Goal: Information Seeking & Learning: Check status

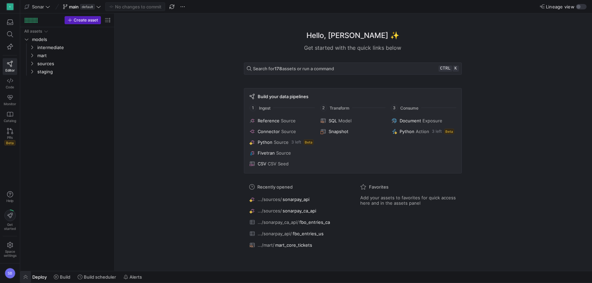
click at [30, 279] on span "button" at bounding box center [25, 276] width 11 height 11
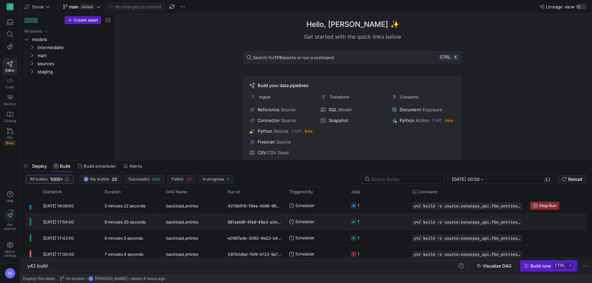
click at [74, 222] on span "[DATE] 17:54:00" at bounding box center [58, 222] width 31 height 5
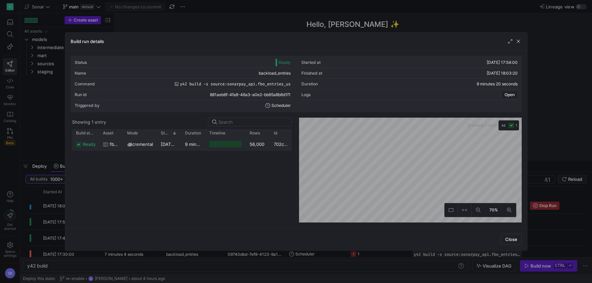
click at [203, 145] on y42-duration "9 minutes 17 seconds" at bounding box center [208, 144] width 46 height 5
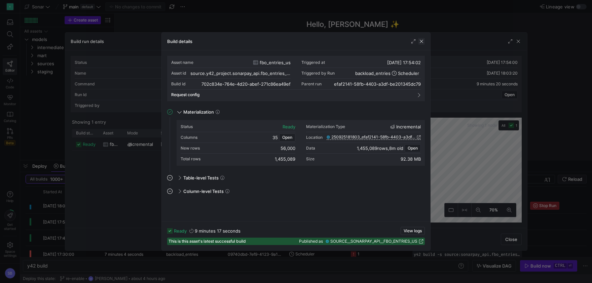
click at [422, 40] on span "button" at bounding box center [421, 41] width 7 height 7
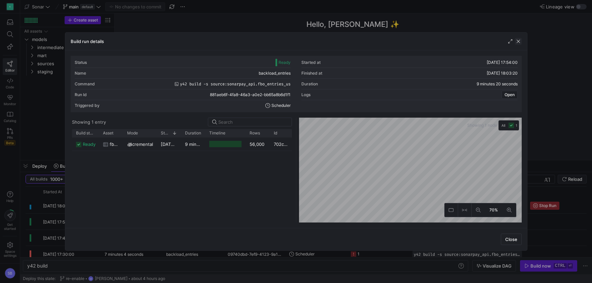
click at [521, 42] on span "button" at bounding box center [518, 41] width 7 height 7
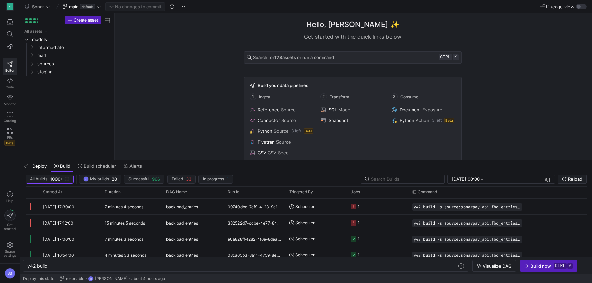
scroll to position [59, 0]
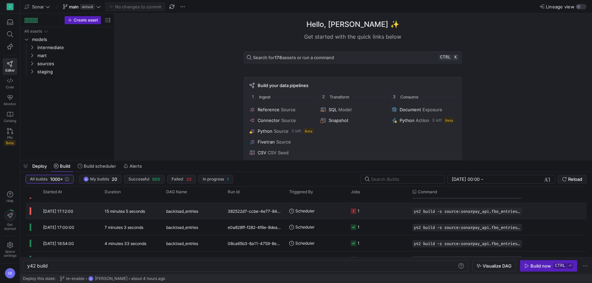
click at [157, 212] on div "15 minutes 5 seconds" at bounding box center [132, 211] width 62 height 16
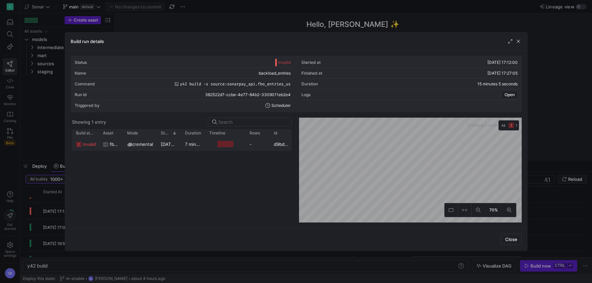
click at [198, 149] on div "7 minutes 41 seconds" at bounding box center [193, 144] width 24 height 13
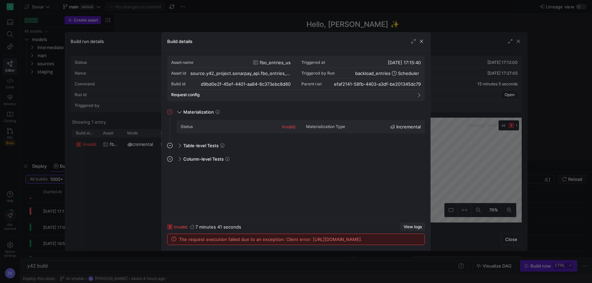
click at [407, 225] on span "View logs" at bounding box center [413, 227] width 18 height 5
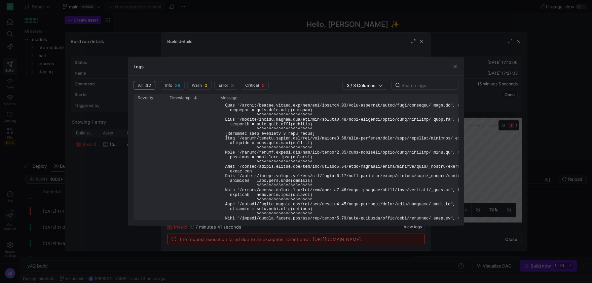
scroll to position [0, 0]
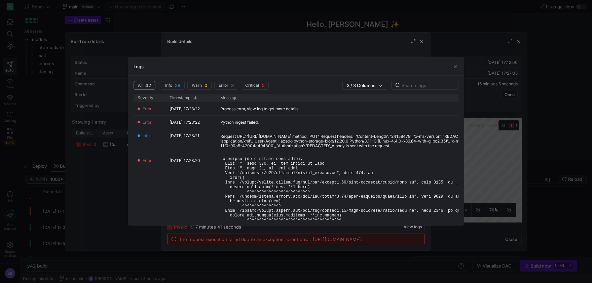
click at [452, 66] on div "Logs" at bounding box center [296, 67] width 336 height 18
click at [452, 65] on span "button" at bounding box center [455, 66] width 7 height 7
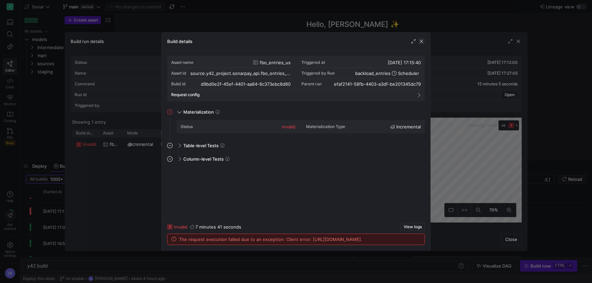
click at [424, 40] on span "button" at bounding box center [421, 41] width 7 height 7
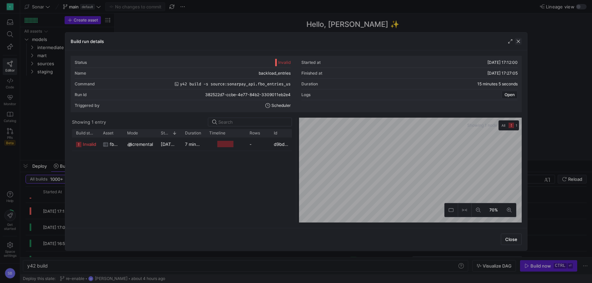
click at [518, 40] on span "button" at bounding box center [518, 41] width 7 height 7
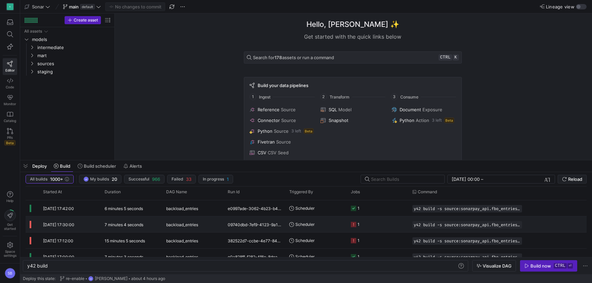
click at [153, 223] on div "7 minutes 4 seconds" at bounding box center [132, 225] width 62 height 16
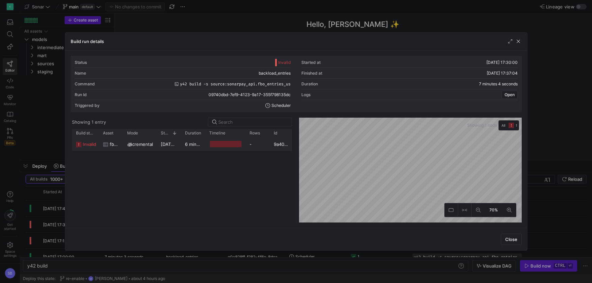
click at [199, 146] on y42-duration "6 minutes 53 seconds" at bounding box center [208, 144] width 47 height 5
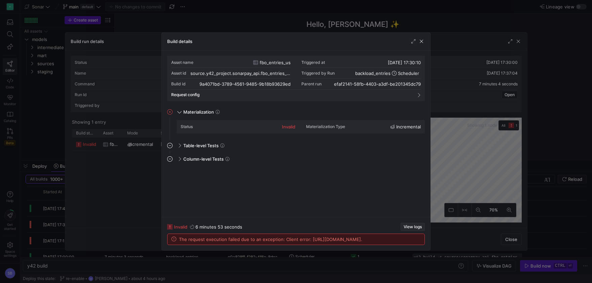
click at [411, 225] on span "View logs" at bounding box center [413, 227] width 18 height 5
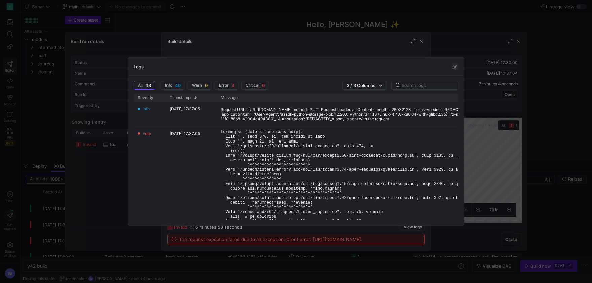
click at [456, 67] on span "button" at bounding box center [455, 66] width 7 height 7
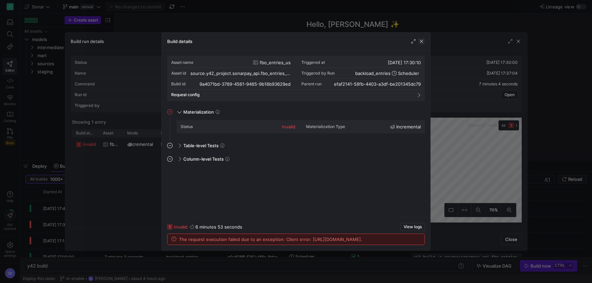
click at [421, 44] on span "button" at bounding box center [421, 41] width 7 height 7
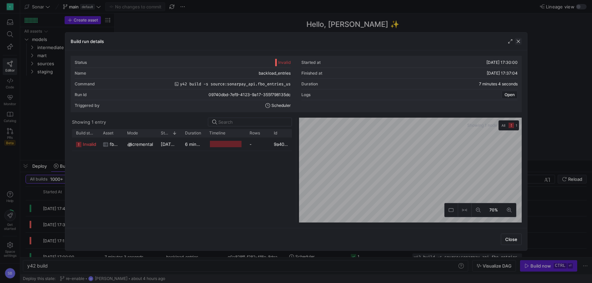
click at [520, 38] on span "button" at bounding box center [518, 41] width 7 height 7
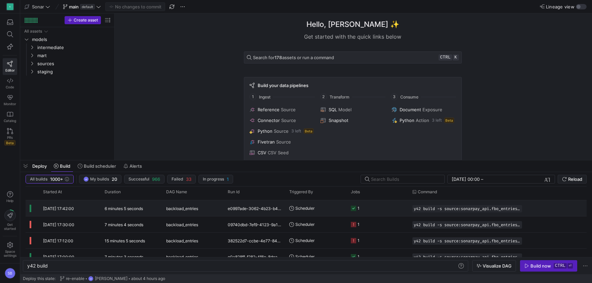
click at [182, 206] on span "backload_entries" at bounding box center [182, 209] width 32 height 16
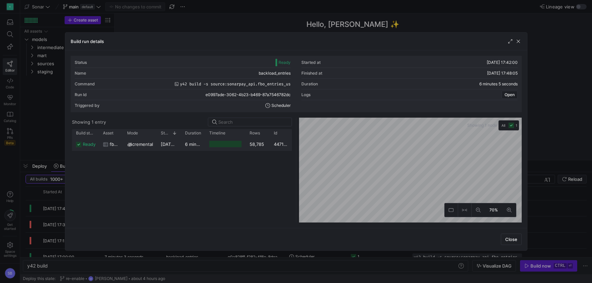
click at [187, 145] on y42-duration "6 minutes 2 seconds" at bounding box center [207, 144] width 44 height 5
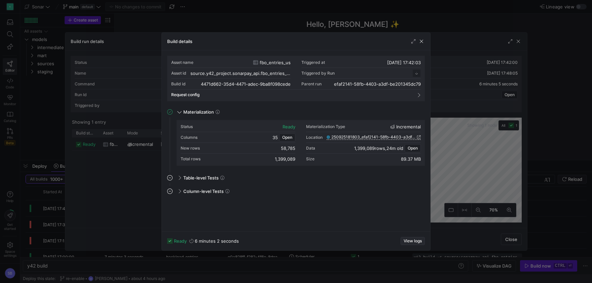
click at [411, 239] on span "View logs" at bounding box center [413, 241] width 18 height 5
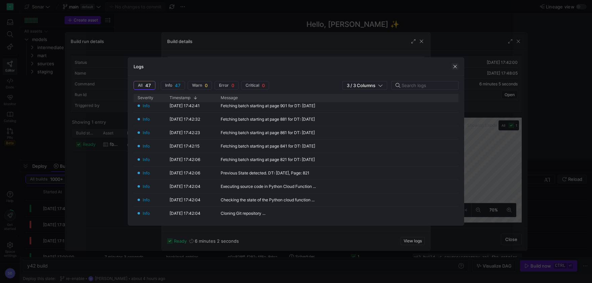
click at [454, 69] on span "button" at bounding box center [455, 66] width 7 height 7
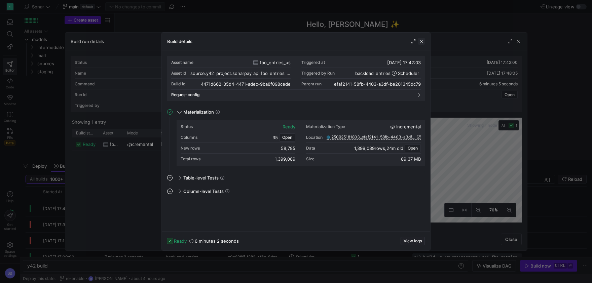
click at [422, 41] on span "button" at bounding box center [421, 41] width 7 height 7
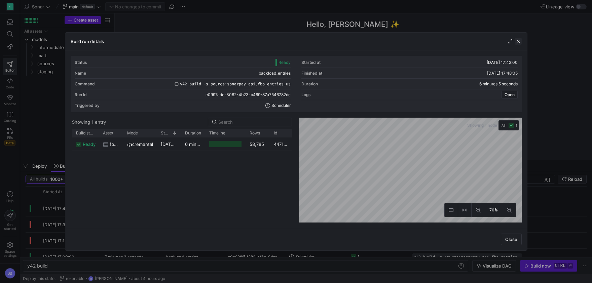
click at [518, 43] on span "button" at bounding box center [518, 41] width 7 height 7
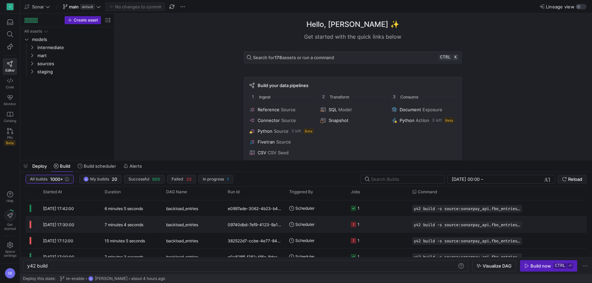
click at [144, 226] on div "7 minutes 4 seconds" at bounding box center [132, 225] width 62 height 16
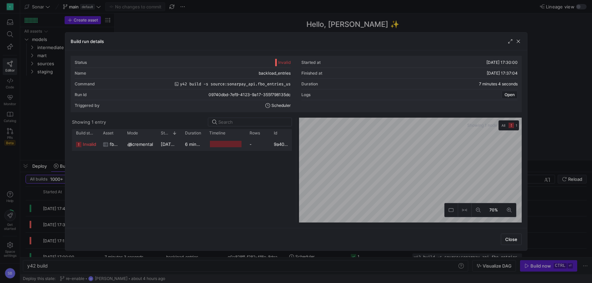
click at [179, 150] on div "[DATE] 17:30:10" at bounding box center [169, 144] width 24 height 13
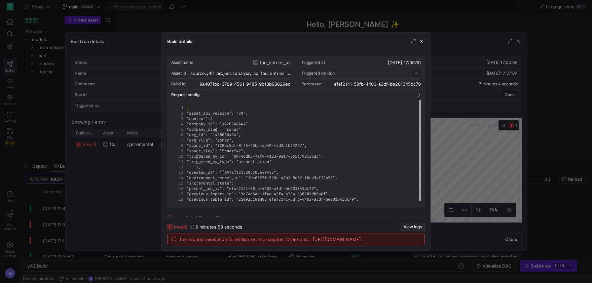
click at [408, 225] on span "View logs" at bounding box center [413, 227] width 18 height 5
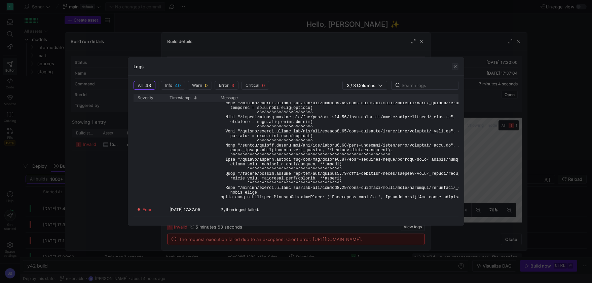
click at [457, 68] on span "button" at bounding box center [455, 66] width 7 height 7
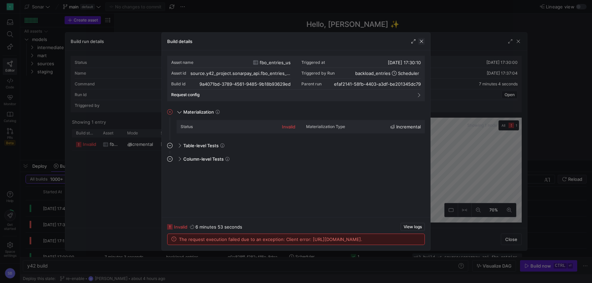
click at [423, 43] on span "button" at bounding box center [421, 41] width 7 height 7
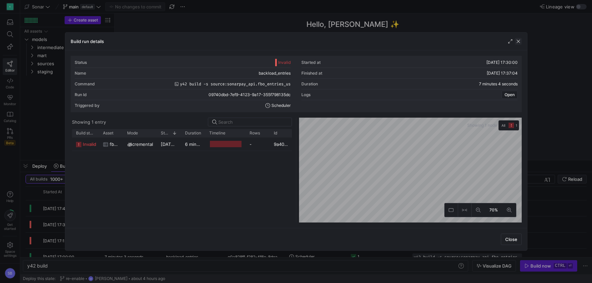
click at [516, 40] on span "button" at bounding box center [518, 41] width 7 height 7
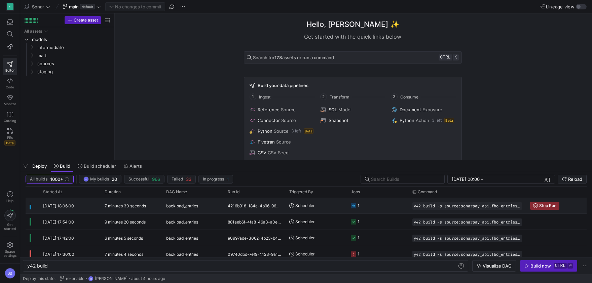
click at [283, 206] on div "4216b918-184a-4b96-960c-d6e9a1b3c4df" at bounding box center [255, 206] width 62 height 16
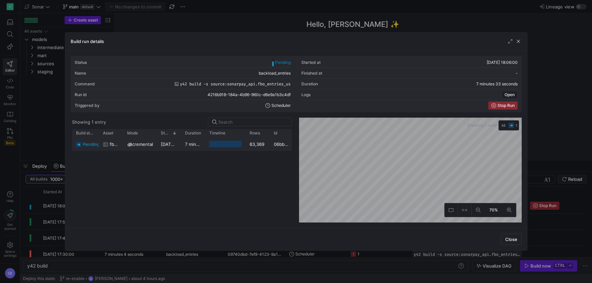
click at [197, 146] on y42-duration "7 minutes 29 seconds" at bounding box center [208, 144] width 46 height 5
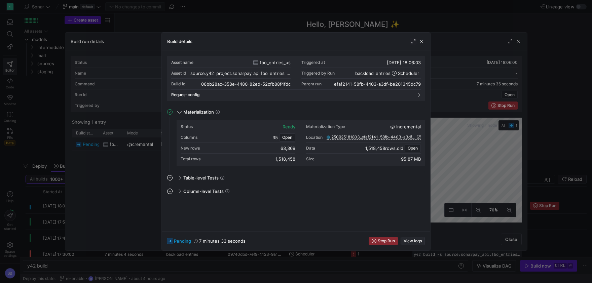
click at [413, 242] on span "View logs" at bounding box center [413, 241] width 18 height 5
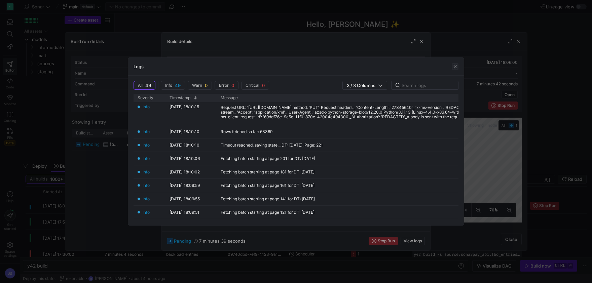
click at [455, 66] on span "button" at bounding box center [455, 66] width 7 height 7
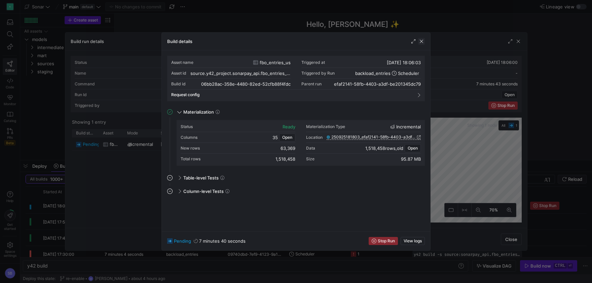
click at [423, 41] on span "button" at bounding box center [421, 41] width 7 height 7
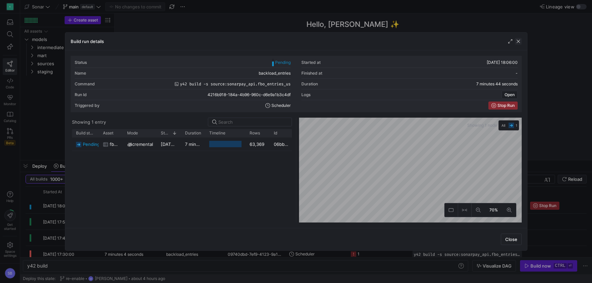
click at [518, 39] on span "button" at bounding box center [518, 41] width 7 height 7
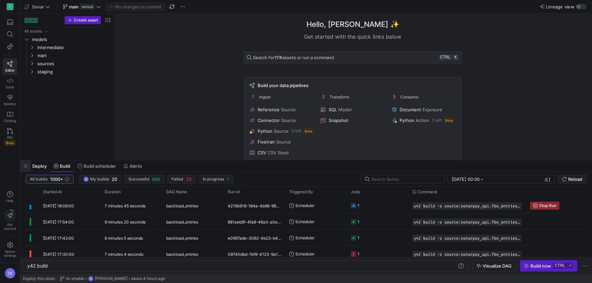
click at [30, 165] on span "button" at bounding box center [25, 165] width 11 height 11
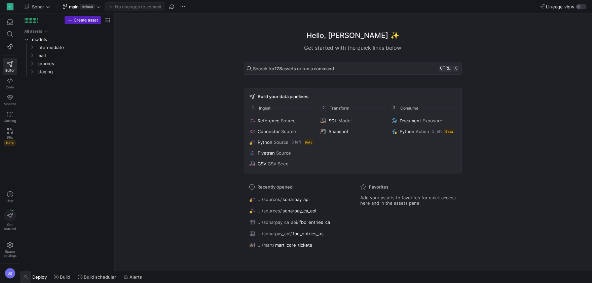
click at [25, 279] on span "button" at bounding box center [25, 276] width 11 height 11
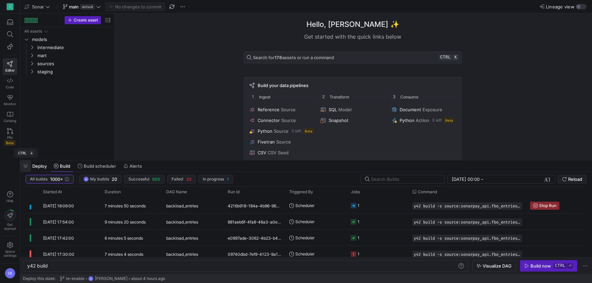
click at [27, 163] on span "button" at bounding box center [25, 165] width 11 height 11
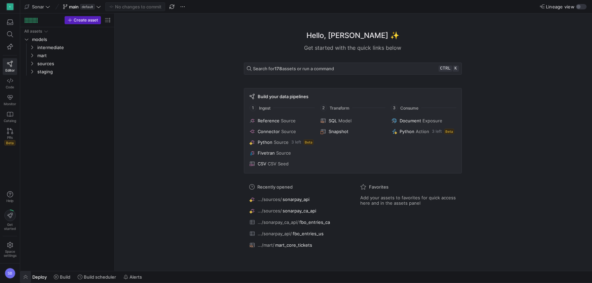
click at [27, 277] on span "button" at bounding box center [25, 276] width 11 height 11
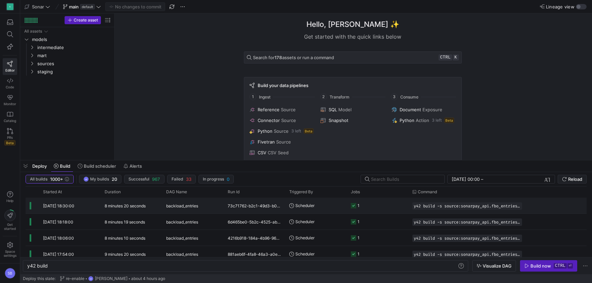
click at [148, 208] on div "8 minutes 20 seconds" at bounding box center [132, 206] width 62 height 16
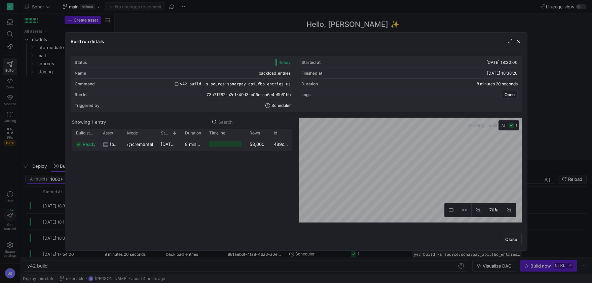
click at [193, 149] on div "8 minutes 17 seconds" at bounding box center [193, 144] width 24 height 13
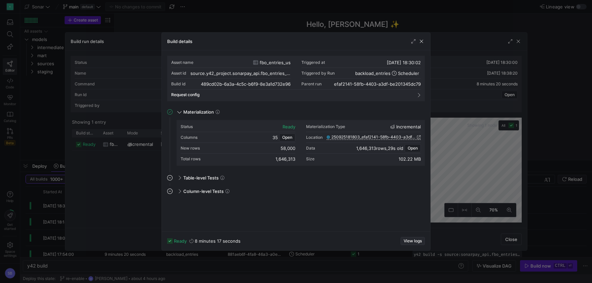
click at [413, 243] on span "View logs" at bounding box center [413, 241] width 18 height 5
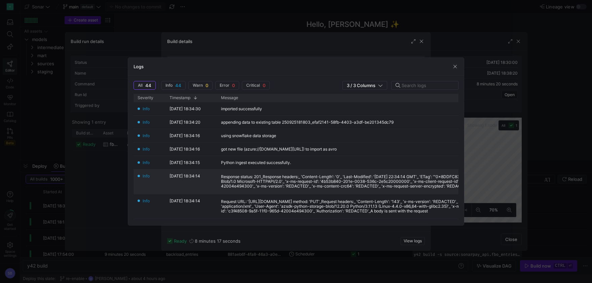
scroll to position [94, 0]
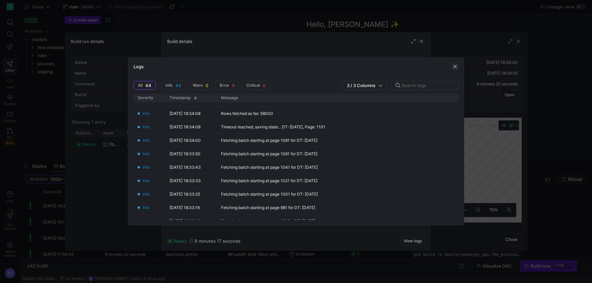
click at [455, 68] on span "button" at bounding box center [455, 66] width 7 height 7
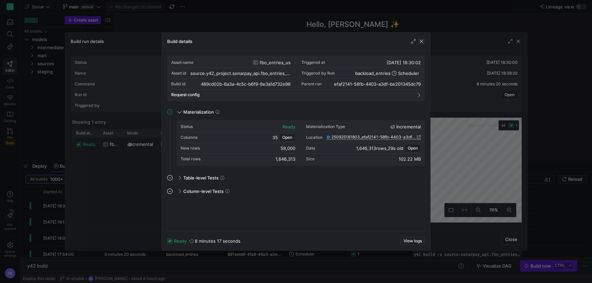
click at [423, 43] on span "button" at bounding box center [421, 41] width 7 height 7
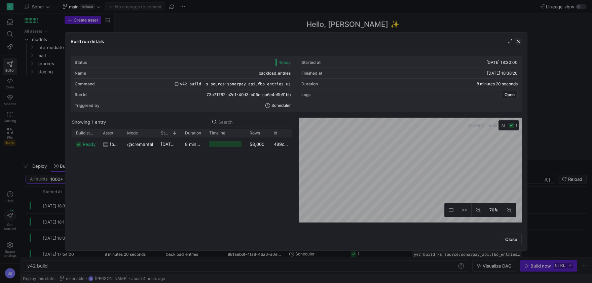
click at [520, 40] on span "button" at bounding box center [518, 41] width 7 height 7
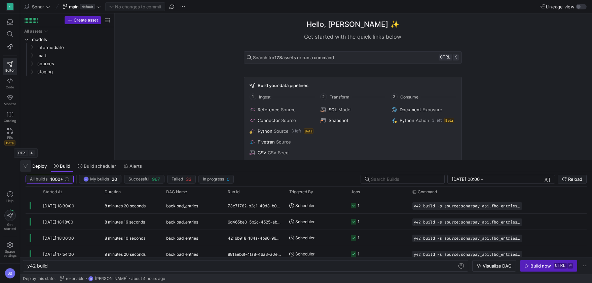
click at [22, 165] on span "button" at bounding box center [25, 165] width 11 height 11
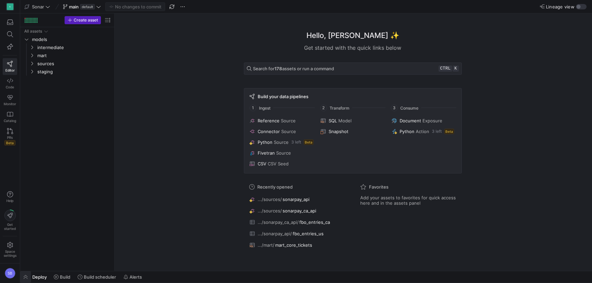
click at [28, 274] on span "button" at bounding box center [25, 276] width 11 height 11
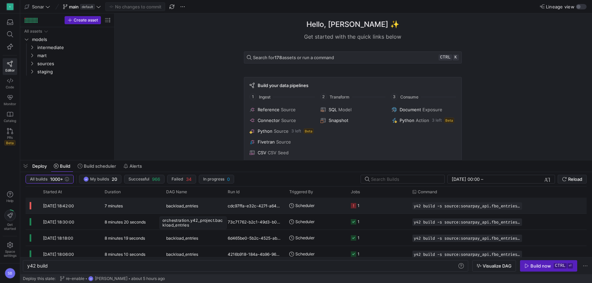
click at [169, 211] on span "backload_entries" at bounding box center [182, 206] width 32 height 16
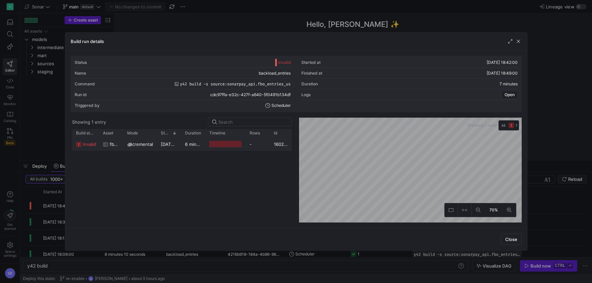
click at [198, 147] on y42-duration "6 minutes 57 seconds" at bounding box center [208, 144] width 46 height 5
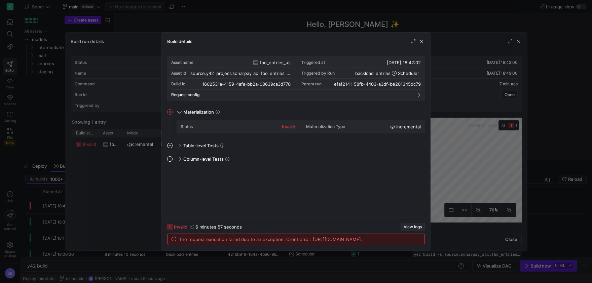
click at [411, 225] on span "View logs" at bounding box center [413, 227] width 18 height 5
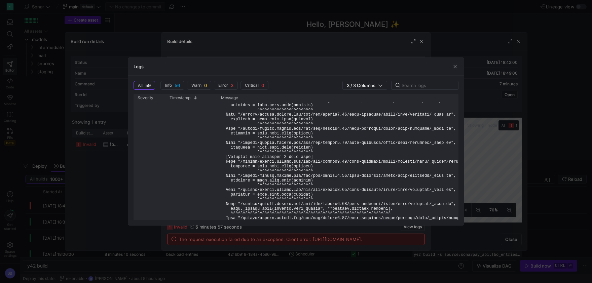
scroll to position [405, 0]
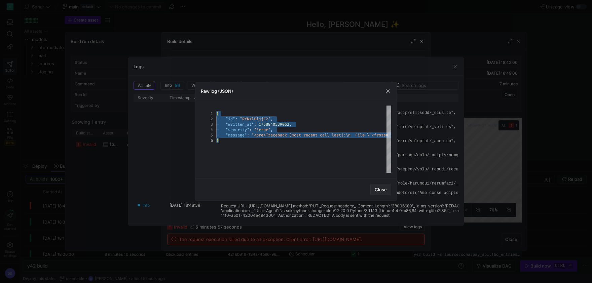
click at [384, 187] on span "Close" at bounding box center [381, 189] width 12 height 5
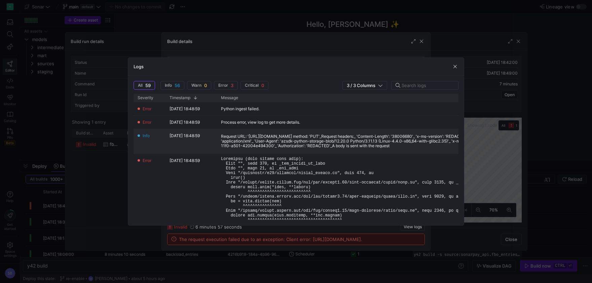
click at [356, 147] on div "Request URL: '[URL][DOMAIN_NAME] method: 'PUT'_Request headers:_ 'Content-Lengt…" at bounding box center [403, 141] width 364 height 14
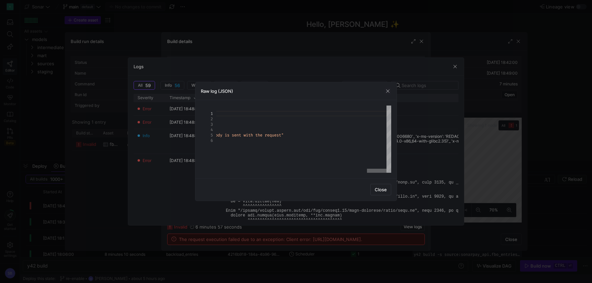
click at [373, 169] on div at bounding box center [377, 171] width 20 height 4
click at [378, 191] on span "Close" at bounding box center [381, 189] width 12 height 5
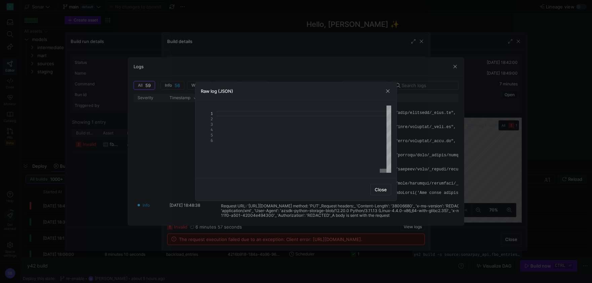
click at [386, 169] on div at bounding box center [383, 171] width 7 height 4
click at [376, 189] on span "Close" at bounding box center [381, 189] width 12 height 5
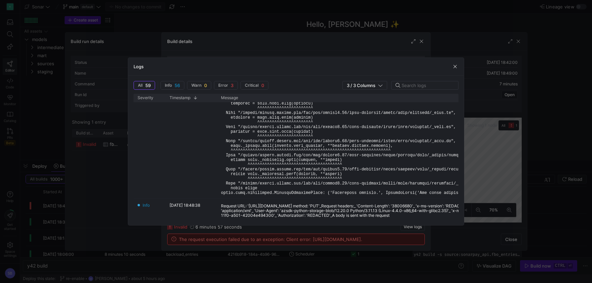
click at [454, 72] on div "Logs" at bounding box center [296, 67] width 336 height 18
click at [171, 87] on span "Info" at bounding box center [168, 85] width 7 height 5
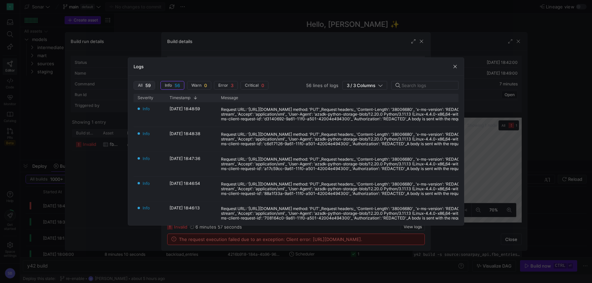
click at [153, 85] on span "button" at bounding box center [144, 85] width 21 height 8
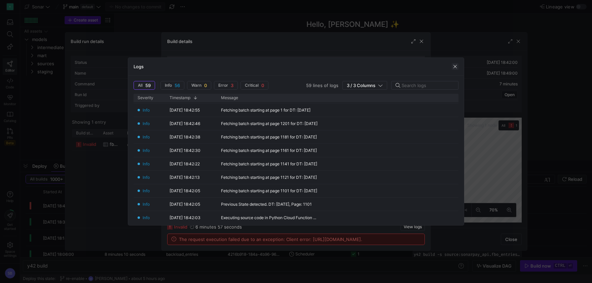
click at [454, 68] on span "button" at bounding box center [455, 66] width 7 height 7
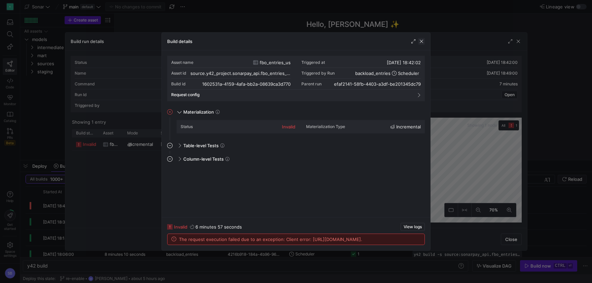
click at [423, 42] on span "button" at bounding box center [421, 41] width 7 height 7
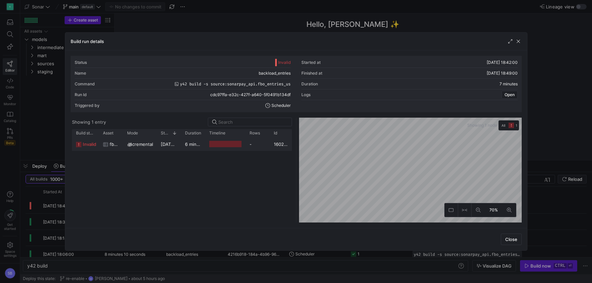
click at [196, 147] on div "6 minutes 57 seconds" at bounding box center [193, 144] width 24 height 13
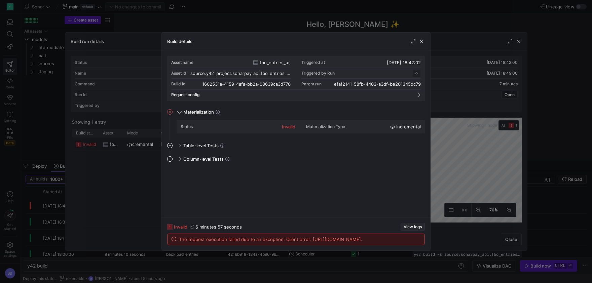
click at [417, 223] on span "button" at bounding box center [413, 226] width 24 height 7
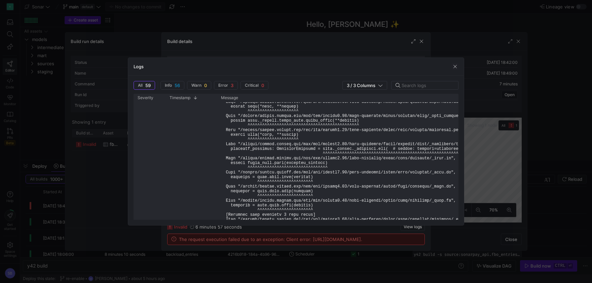
scroll to position [189, 0]
click at [396, 153] on pre at bounding box center [416, 191] width 390 height 447
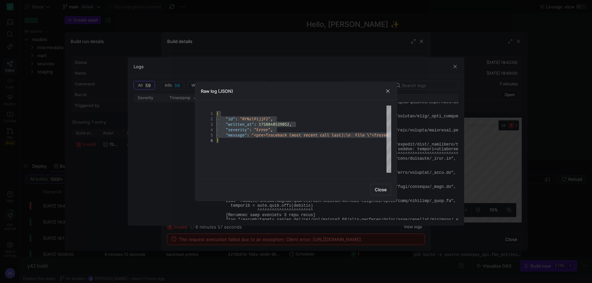
click at [384, 91] on div "Raw log (JSON)" at bounding box center [295, 91] width 201 height 18
click at [387, 90] on span "button" at bounding box center [387, 91] width 7 height 7
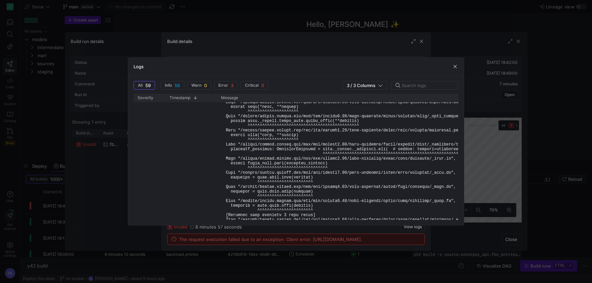
click at [451, 67] on div "Logs" at bounding box center [296, 67] width 336 height 18
click at [457, 66] on span "button" at bounding box center [455, 66] width 7 height 7
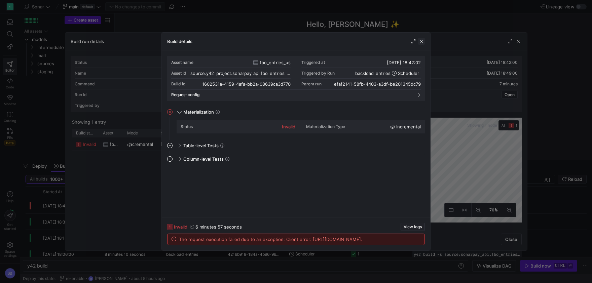
click at [424, 41] on span "button" at bounding box center [421, 41] width 7 height 7
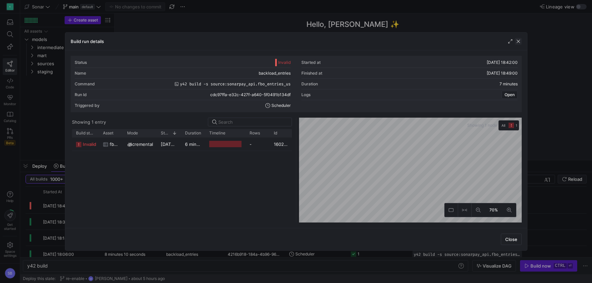
click at [518, 39] on span "button" at bounding box center [518, 41] width 7 height 7
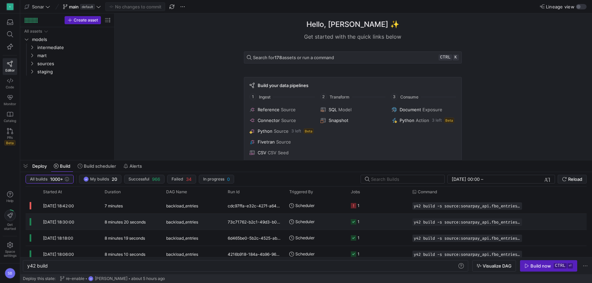
click at [152, 222] on div "8 minutes 20 seconds" at bounding box center [132, 222] width 62 height 16
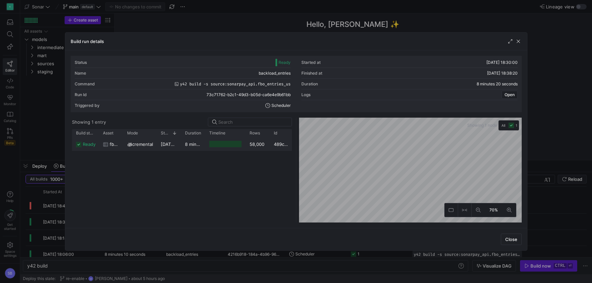
click at [194, 144] on y42-duration "8 minutes 17 seconds" at bounding box center [208, 144] width 46 height 5
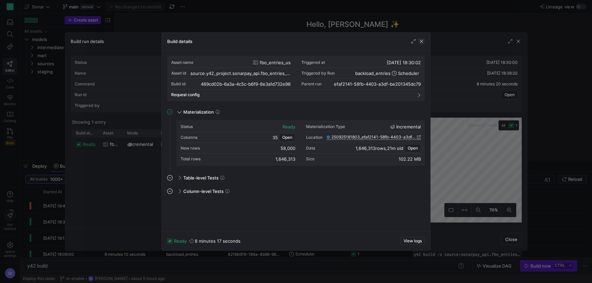
click at [423, 43] on span "button" at bounding box center [421, 41] width 7 height 7
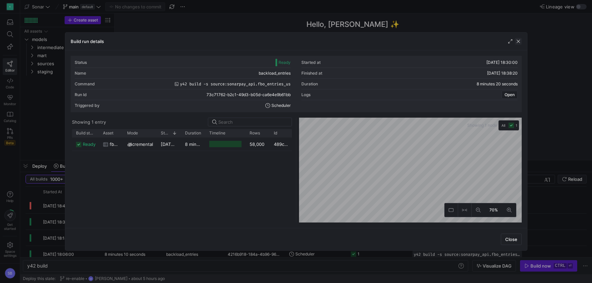
click at [518, 42] on span "button" at bounding box center [518, 41] width 7 height 7
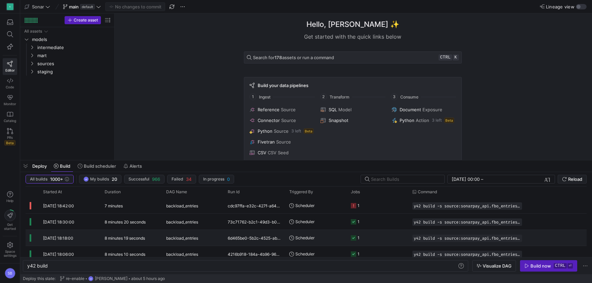
click at [156, 237] on div "8 minutes 19 seconds" at bounding box center [132, 238] width 62 height 16
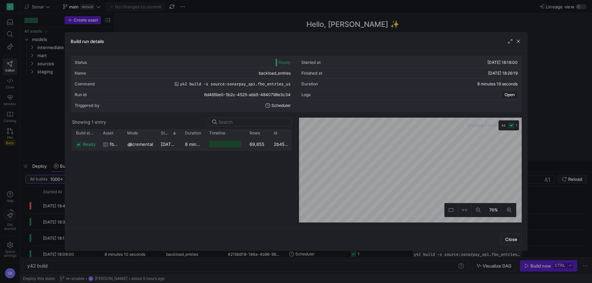
click at [200, 146] on y42-duration "8 minutes 16 seconds" at bounding box center [208, 144] width 46 height 5
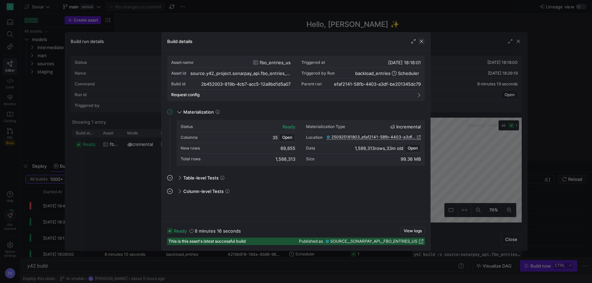
click at [423, 43] on span "button" at bounding box center [421, 41] width 7 height 7
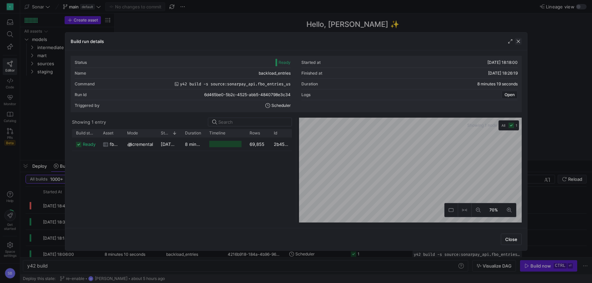
click at [516, 43] on span "button" at bounding box center [518, 41] width 7 height 7
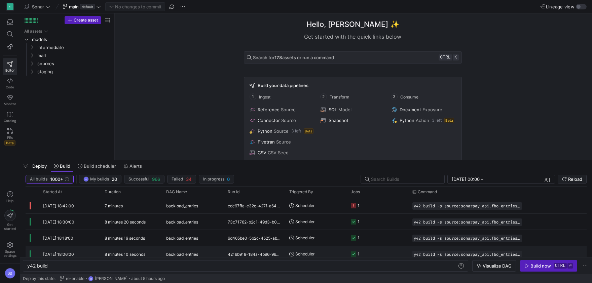
click at [177, 251] on span "backload_entries" at bounding box center [182, 255] width 32 height 16
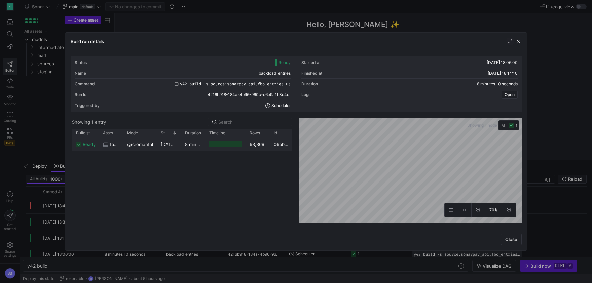
click at [194, 146] on y42-duration "8 minutes 7 seconds" at bounding box center [207, 144] width 44 height 5
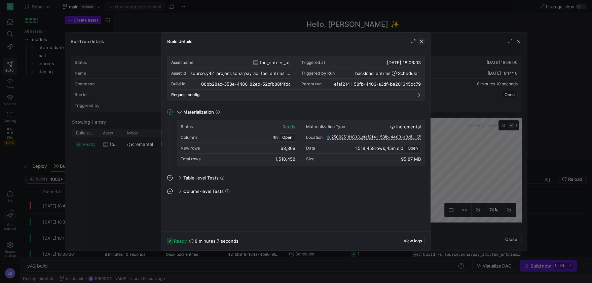
click at [422, 43] on span "button" at bounding box center [421, 41] width 7 height 7
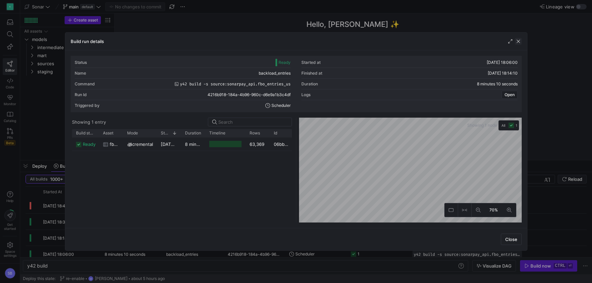
click at [520, 43] on span "button" at bounding box center [518, 41] width 7 height 7
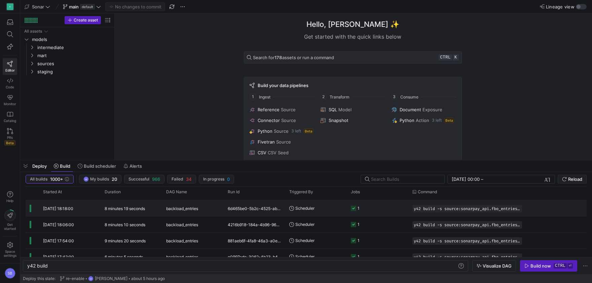
scroll to position [30, 0]
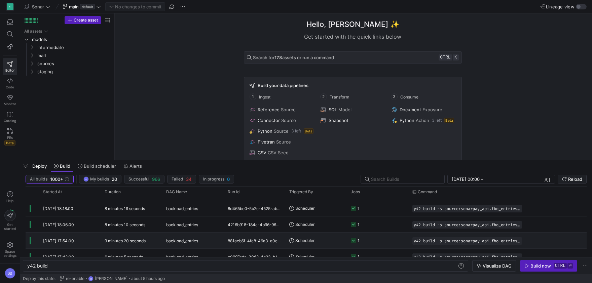
click at [233, 241] on div "881aeb6f-4fa8-46a3-a0e2-bb65a8b6d1f1" at bounding box center [255, 241] width 62 height 16
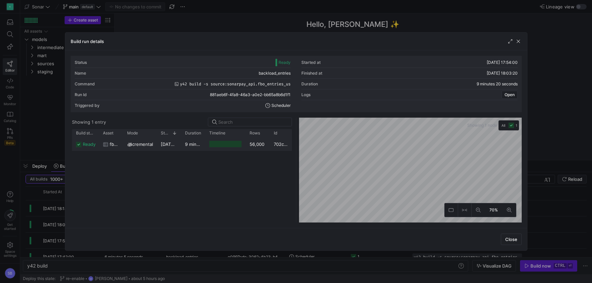
click at [209, 146] on div at bounding box center [225, 144] width 40 height 13
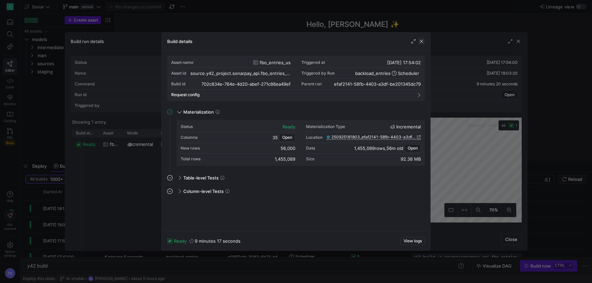
click at [423, 43] on span "button" at bounding box center [421, 41] width 7 height 7
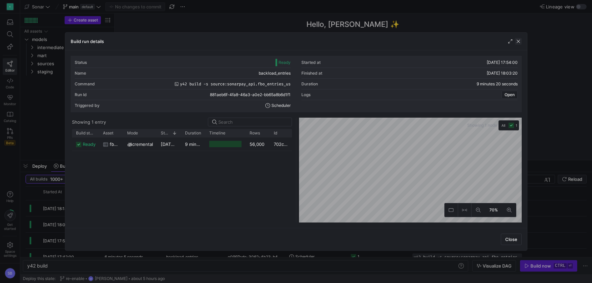
click at [519, 40] on span "button" at bounding box center [518, 41] width 7 height 7
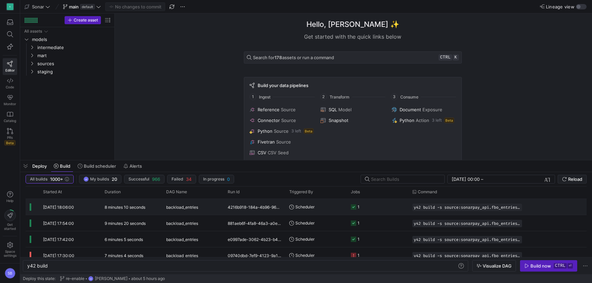
scroll to position [59, 0]
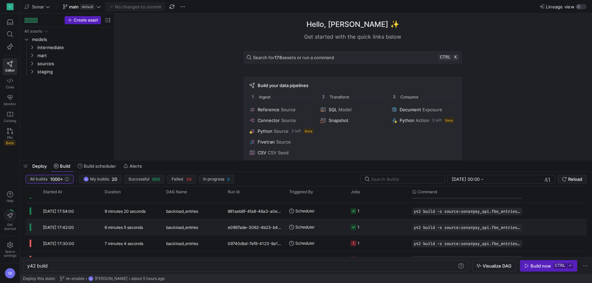
click at [239, 228] on div "e0997ade-3062-4b23-b469-87a7546782dc" at bounding box center [255, 227] width 62 height 16
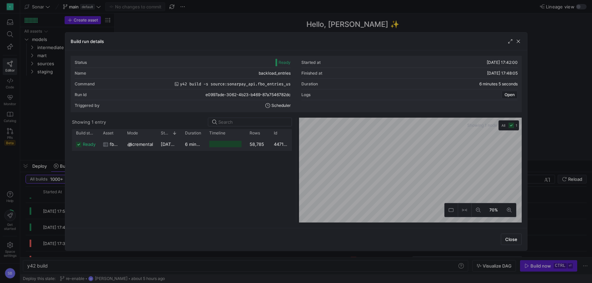
click at [186, 146] on y42-duration "6 minutes 2 seconds" at bounding box center [207, 144] width 44 height 5
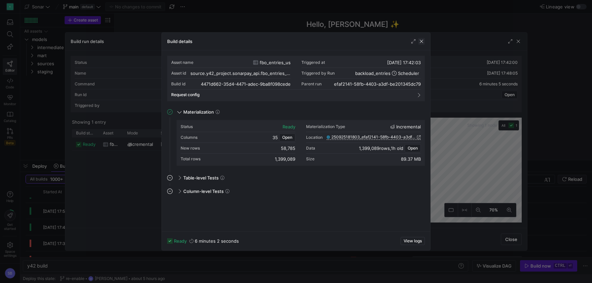
click at [422, 40] on span "button" at bounding box center [421, 41] width 7 height 7
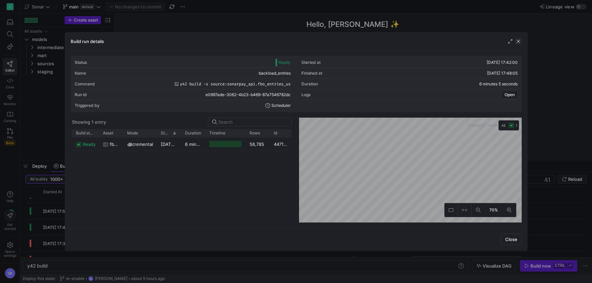
click at [517, 42] on span "button" at bounding box center [518, 41] width 7 height 7
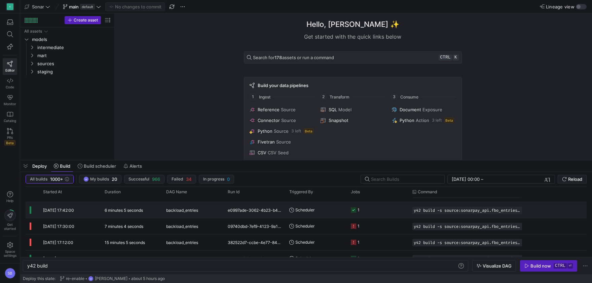
scroll to position [89, 0]
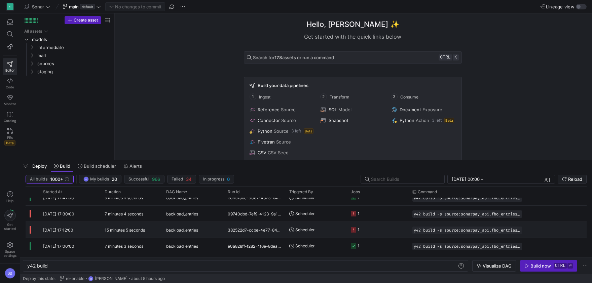
click at [222, 233] on div "backload_entries" at bounding box center [193, 230] width 62 height 16
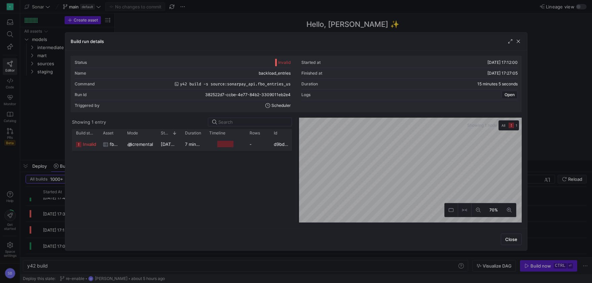
click at [231, 147] on y42-job-duration-timeline-cell-renderer at bounding box center [225, 144] width 32 height 12
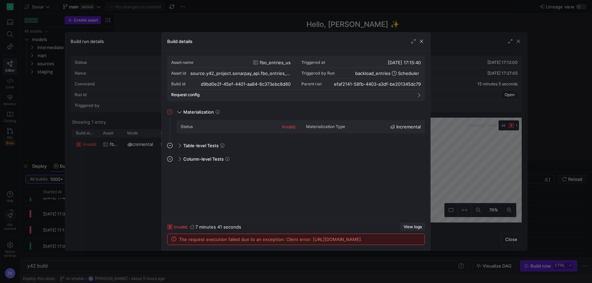
click at [413, 225] on span "View logs" at bounding box center [413, 227] width 18 height 5
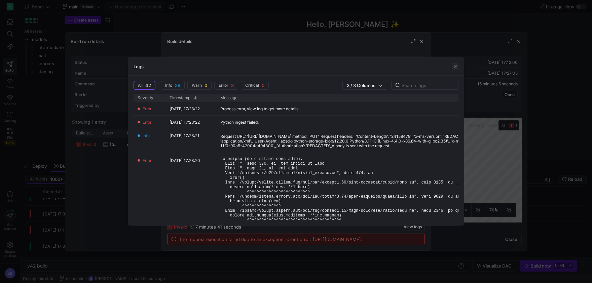
click at [457, 69] on span "button" at bounding box center [455, 66] width 7 height 7
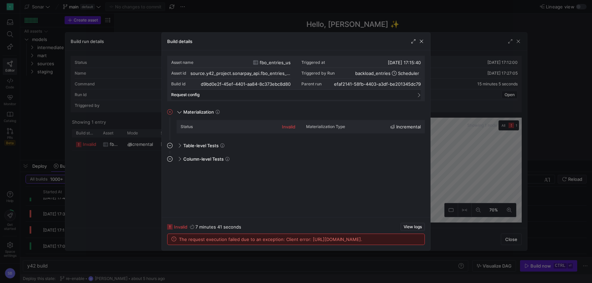
click at [225, 93] on mat-panel-title "Request config" at bounding box center [292, 95] width 242 height 5
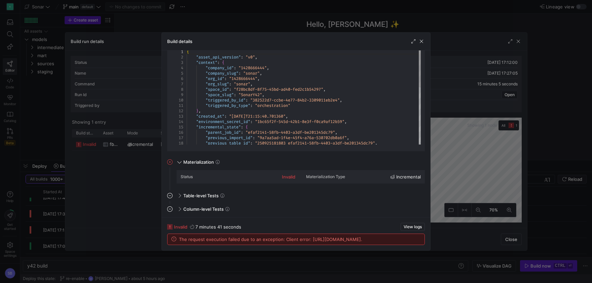
scroll to position [0, 0]
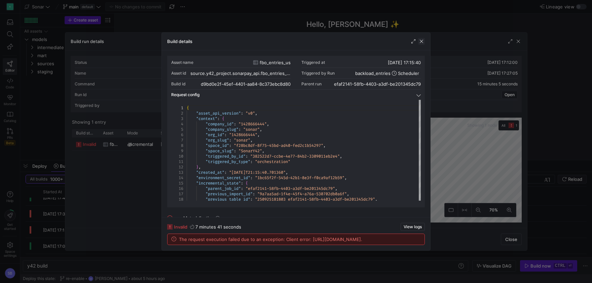
click at [423, 43] on span "button" at bounding box center [421, 41] width 7 height 7
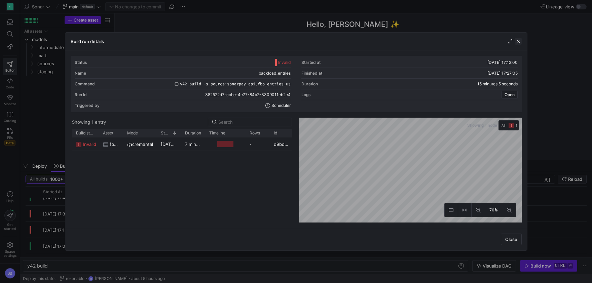
click at [517, 40] on span "button" at bounding box center [518, 41] width 7 height 7
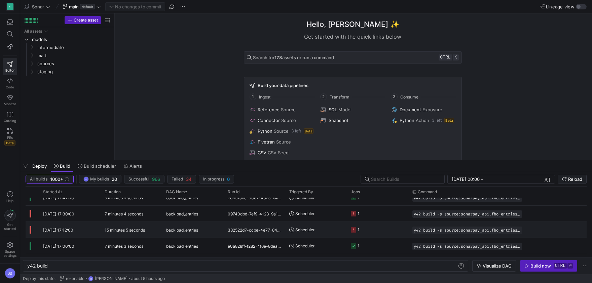
scroll to position [118, 0]
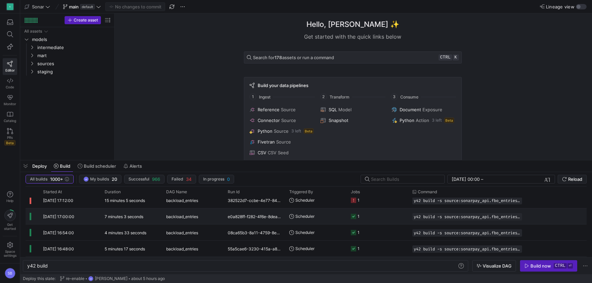
click at [236, 219] on div "e0a828ff-f282-4f6e-8dea-7fafbe65c54c" at bounding box center [255, 217] width 62 height 16
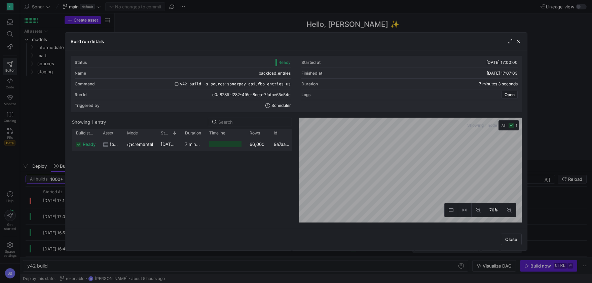
click at [264, 142] on div "66,000" at bounding box center [258, 144] width 24 height 13
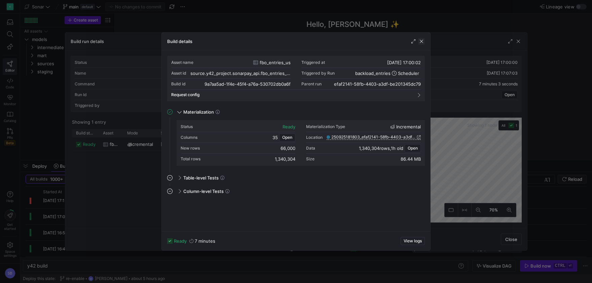
click at [422, 43] on span "button" at bounding box center [421, 41] width 7 height 7
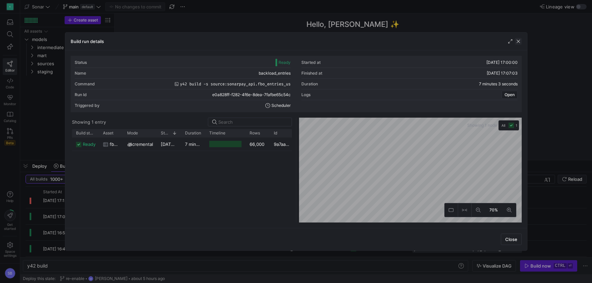
click at [517, 44] on span "button" at bounding box center [518, 41] width 7 height 7
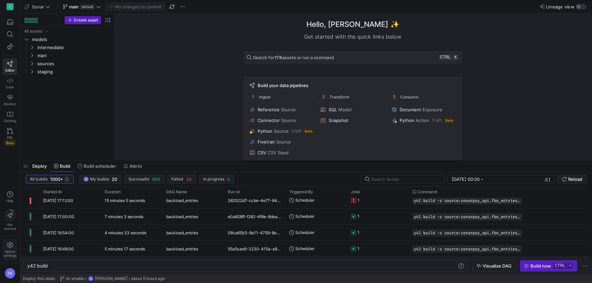
click at [8, 250] on span "Space settings" at bounding box center [10, 249] width 13 height 15
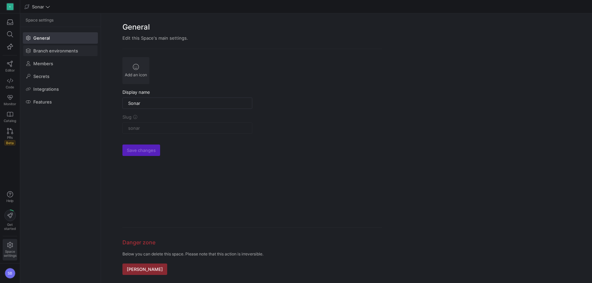
click at [66, 50] on span "Branch environments" at bounding box center [55, 50] width 45 height 5
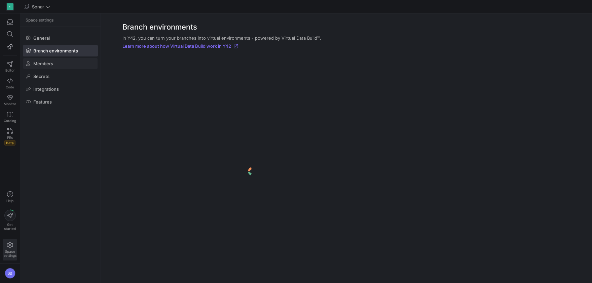
click at [47, 66] on span at bounding box center [60, 63] width 74 height 11
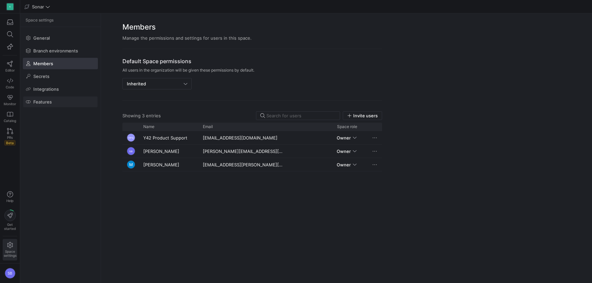
click at [39, 104] on span "Features" at bounding box center [42, 101] width 19 height 5
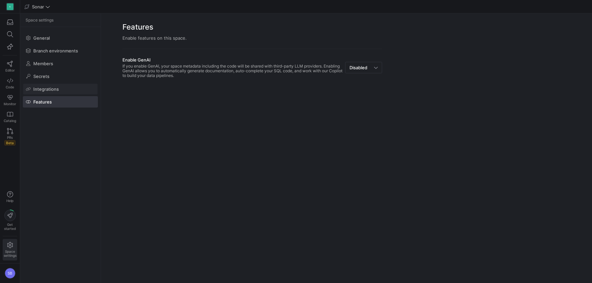
click at [45, 89] on span "Integrations" at bounding box center [46, 88] width 26 height 5
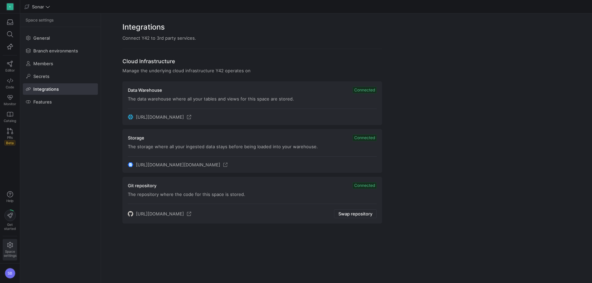
click at [228, 163] on icon at bounding box center [225, 164] width 5 height 5
click at [61, 102] on span at bounding box center [60, 102] width 74 height 11
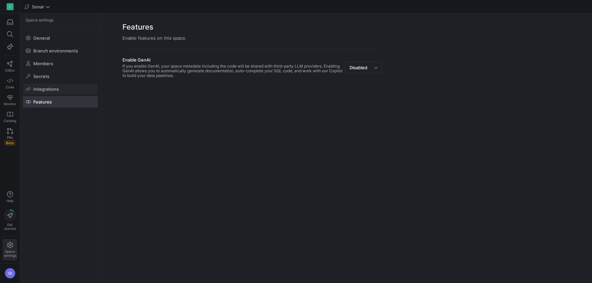
click at [62, 89] on span at bounding box center [60, 89] width 74 height 11
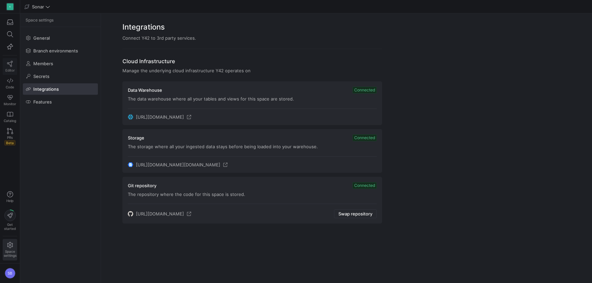
click at [9, 65] on icon at bounding box center [10, 64] width 6 height 6
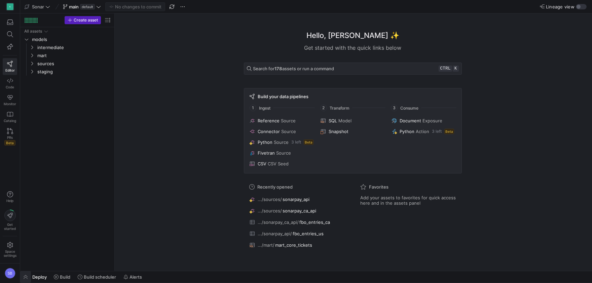
click at [26, 275] on span "button" at bounding box center [25, 276] width 11 height 11
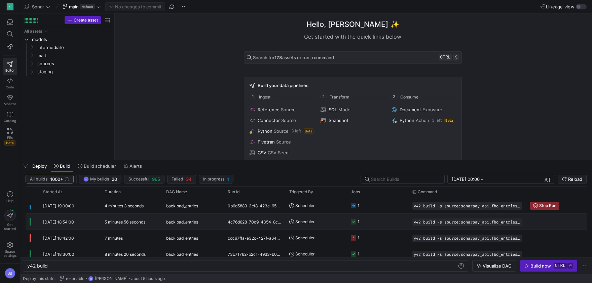
click at [131, 226] on div "5 minutes 56 seconds" at bounding box center [132, 222] width 62 height 16
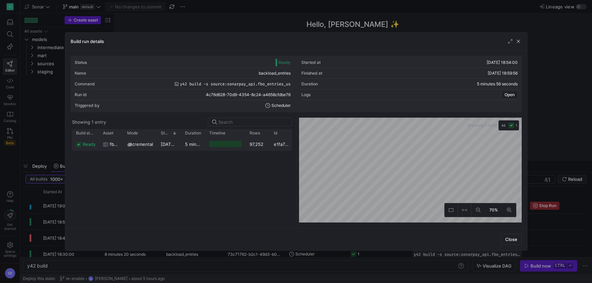
click at [172, 148] on div "[DATE] 18:54:02" at bounding box center [169, 144] width 24 height 13
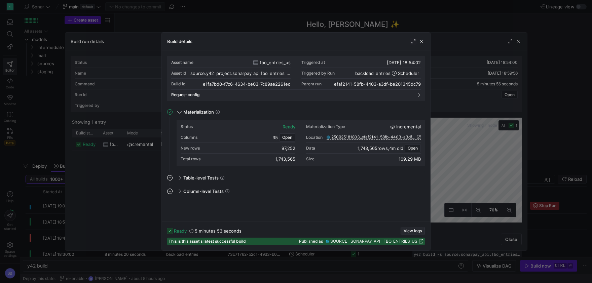
click at [404, 230] on span "View logs" at bounding box center [413, 231] width 18 height 5
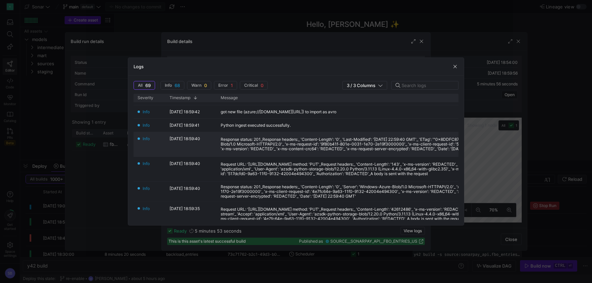
scroll to position [123, 0]
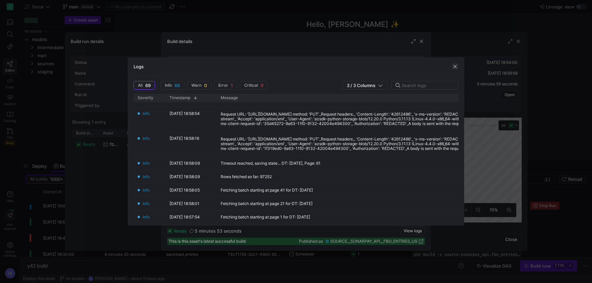
click at [456, 64] on span "button" at bounding box center [455, 66] width 7 height 7
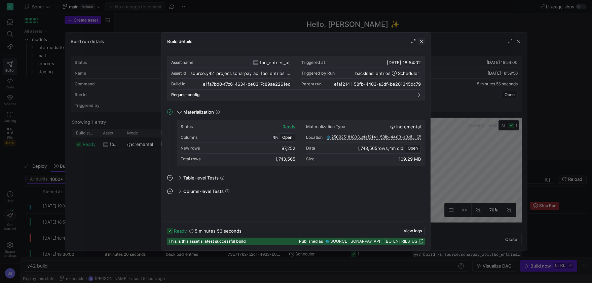
click at [422, 42] on span "button" at bounding box center [421, 41] width 7 height 7
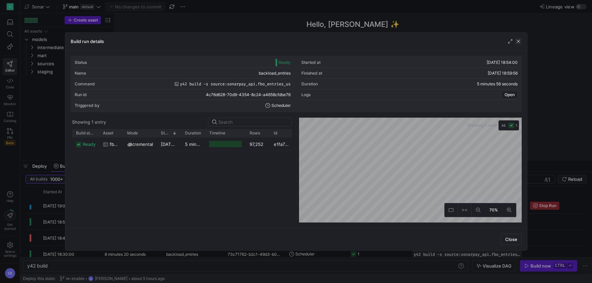
click at [519, 40] on span "button" at bounding box center [518, 41] width 7 height 7
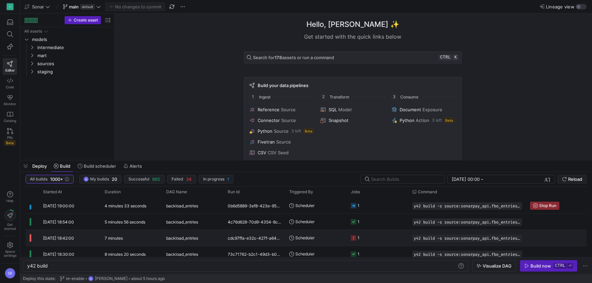
click at [140, 236] on div "7 minutes" at bounding box center [132, 238] width 62 height 16
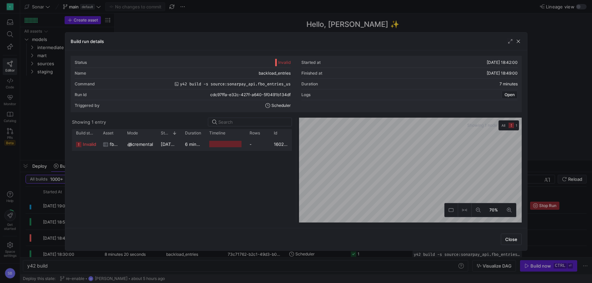
click at [191, 144] on y42-duration "6 minutes 57 seconds" at bounding box center [208, 144] width 46 height 5
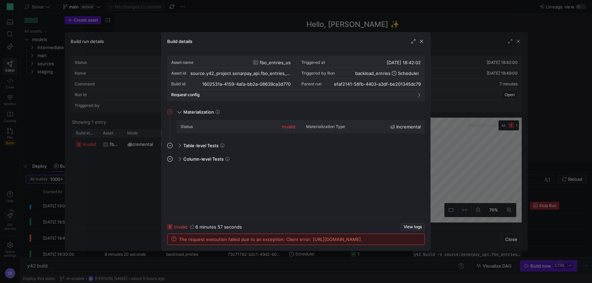
click at [411, 223] on span "button" at bounding box center [413, 226] width 24 height 7
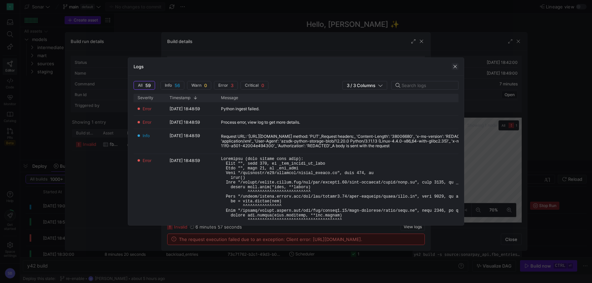
click at [456, 69] on span "button" at bounding box center [455, 66] width 7 height 7
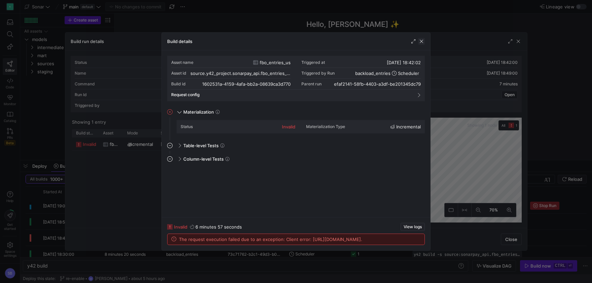
click at [422, 44] on span "button" at bounding box center [421, 41] width 7 height 7
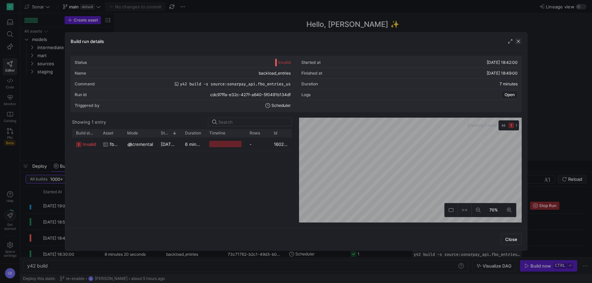
click at [520, 41] on span "button" at bounding box center [518, 41] width 7 height 7
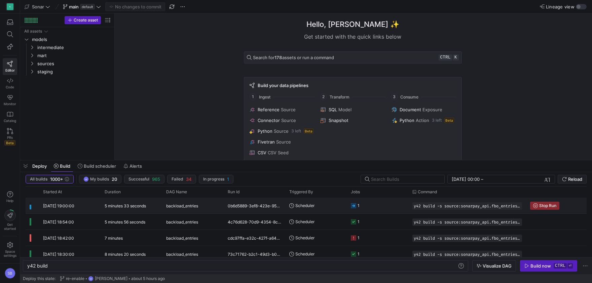
click at [127, 208] on y42-duration "5 minutes 33 seconds" at bounding box center [125, 206] width 41 height 5
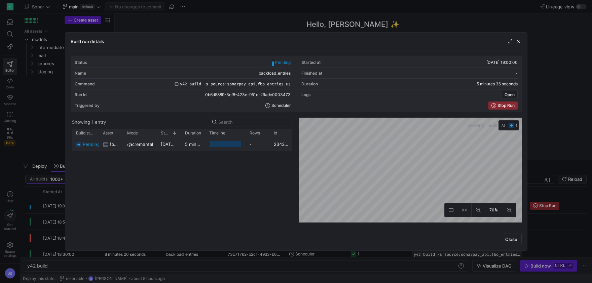
click at [198, 147] on y42-duration "5 minutes 29 seconds" at bounding box center [208, 144] width 47 height 5
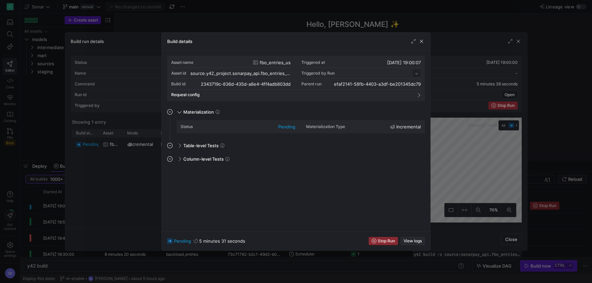
click at [419, 241] on span "View logs" at bounding box center [413, 241] width 18 height 5
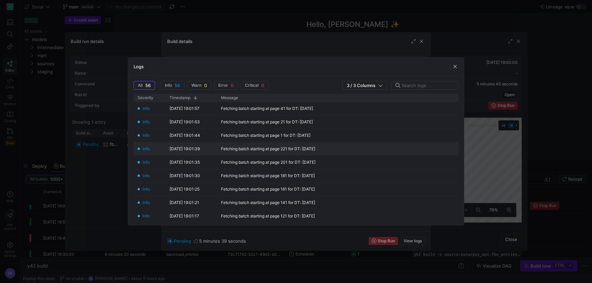
scroll to position [676, 0]
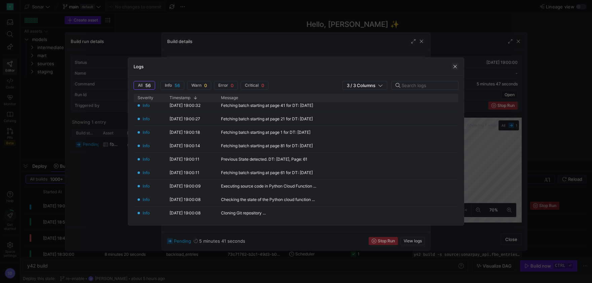
click at [456, 67] on span "button" at bounding box center [455, 66] width 7 height 7
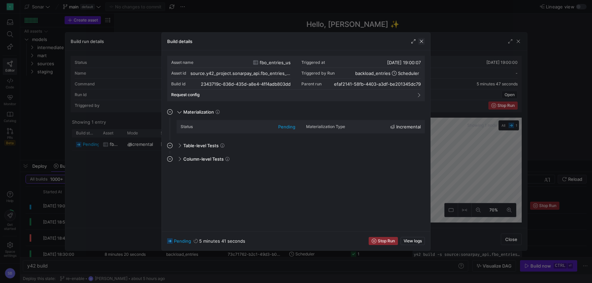
click at [421, 42] on span "button" at bounding box center [421, 41] width 7 height 7
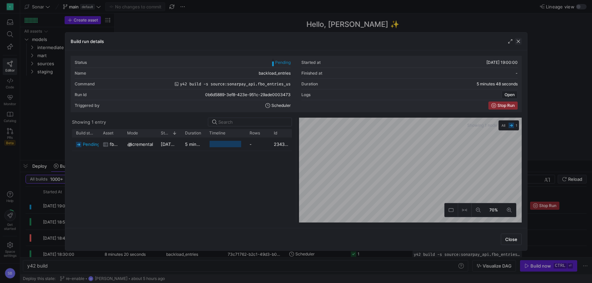
click at [516, 40] on span "button" at bounding box center [518, 41] width 7 height 7
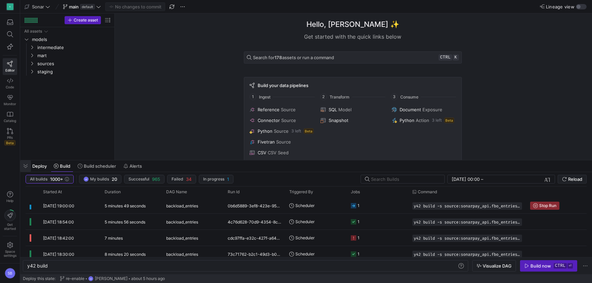
click at [28, 165] on span "button" at bounding box center [25, 165] width 11 height 11
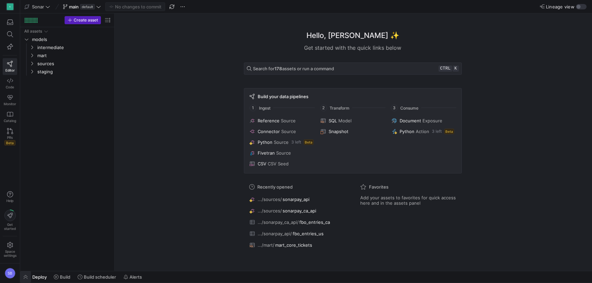
click at [27, 275] on span "button" at bounding box center [25, 276] width 11 height 11
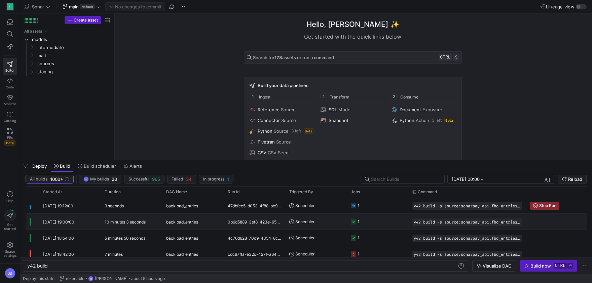
click at [149, 225] on div "10 minutes 3 seconds" at bounding box center [132, 222] width 62 height 16
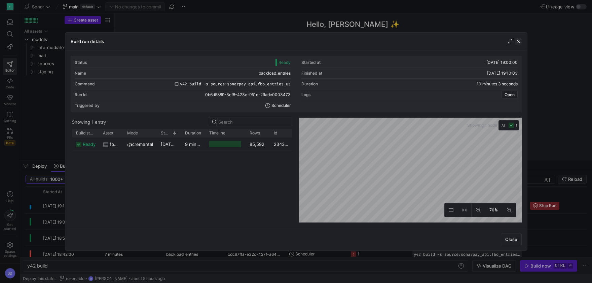
click at [521, 42] on span "button" at bounding box center [518, 41] width 7 height 7
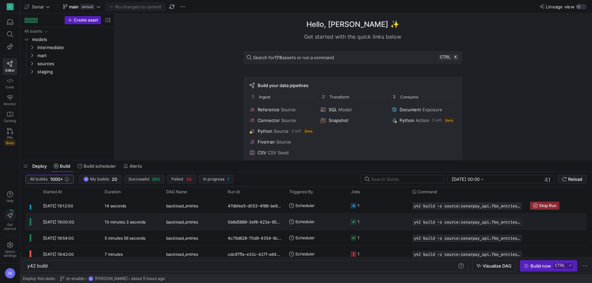
click at [134, 219] on div "10 minutes 3 seconds" at bounding box center [132, 222] width 62 height 16
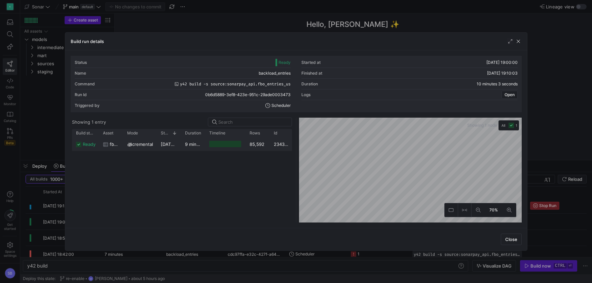
click at [191, 145] on y42-duration "9 minutes 55 seconds" at bounding box center [208, 144] width 47 height 5
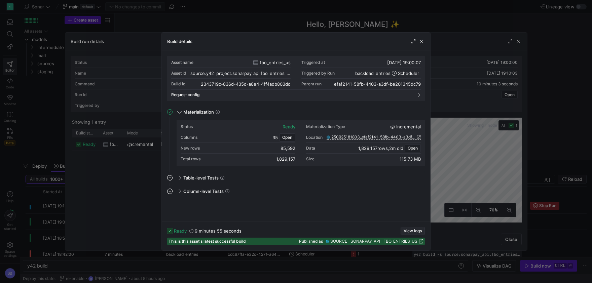
click at [417, 228] on span "button" at bounding box center [413, 230] width 24 height 7
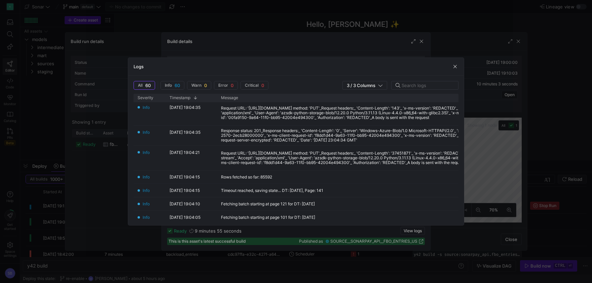
scroll to position [87, 0]
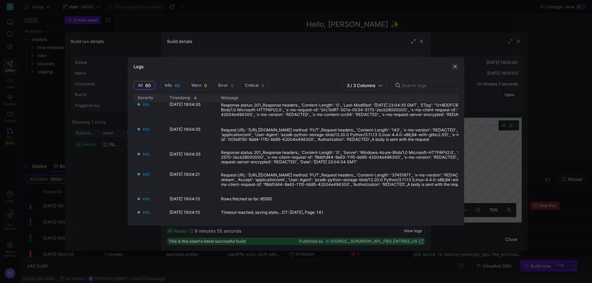
click at [455, 65] on span "button" at bounding box center [455, 66] width 7 height 7
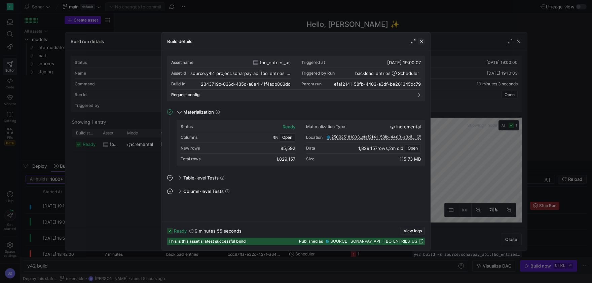
click at [424, 42] on span "button" at bounding box center [421, 41] width 7 height 7
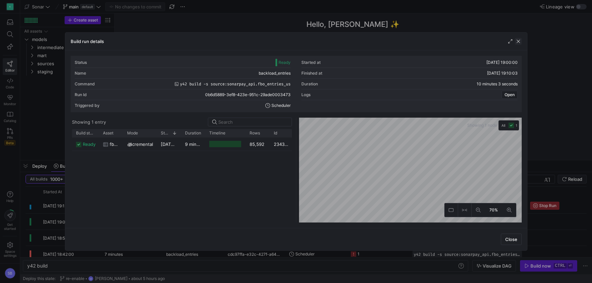
click at [519, 43] on span "button" at bounding box center [518, 41] width 7 height 7
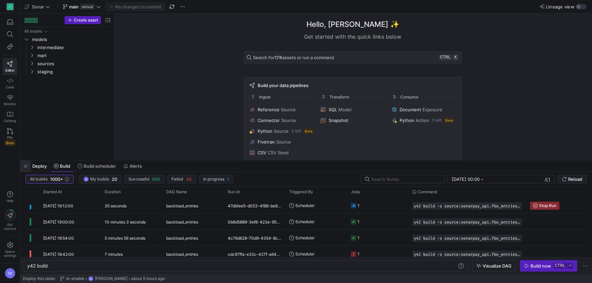
click at [26, 171] on span "button" at bounding box center [25, 165] width 11 height 11
